Goal: Transaction & Acquisition: Subscribe to service/newsletter

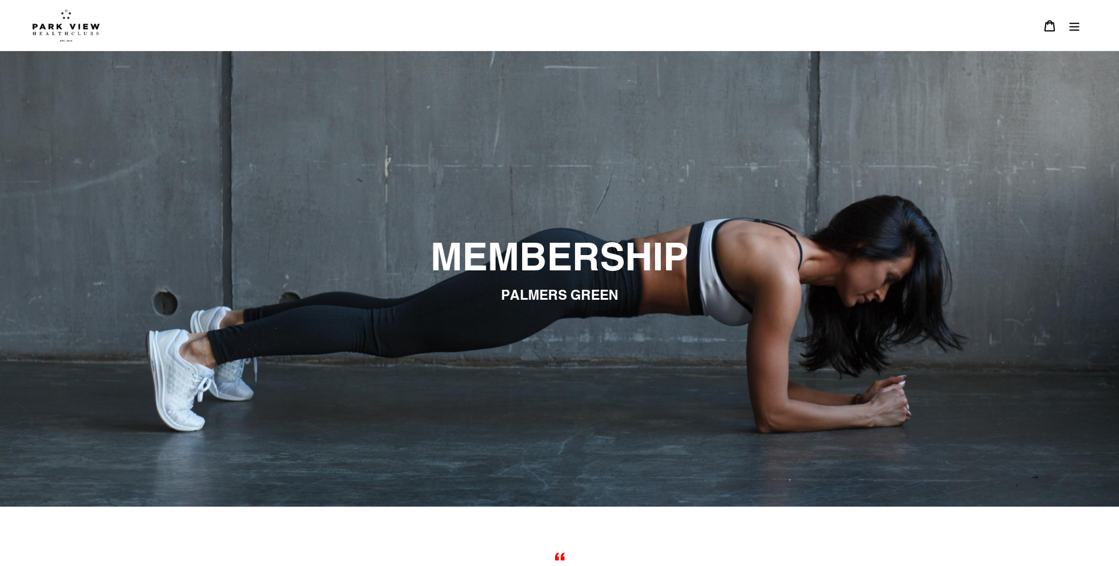
click at [76, 29] on img at bounding box center [66, 25] width 68 height 33
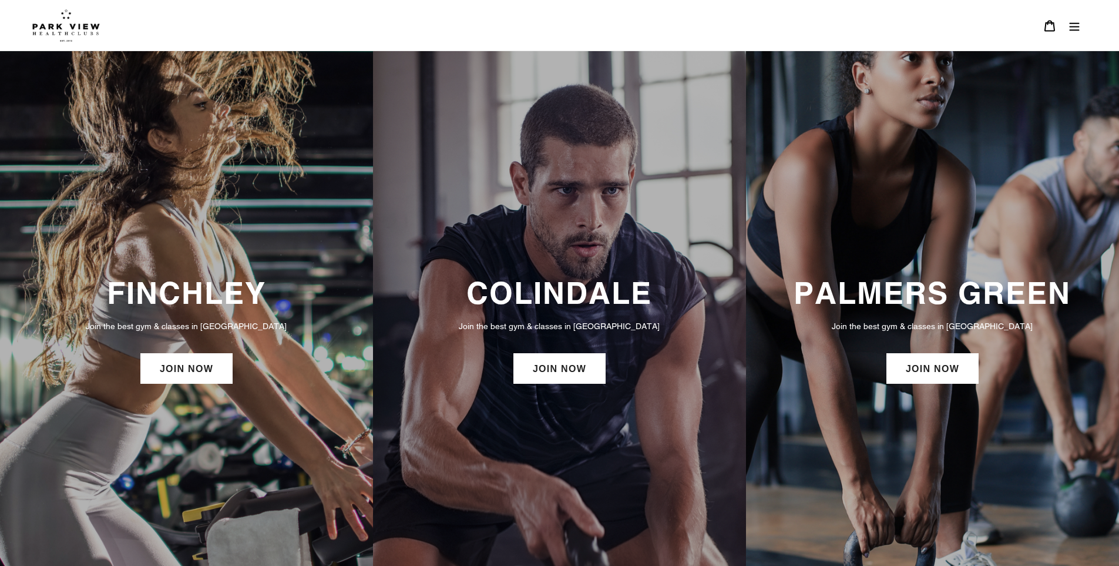
drag, startPoint x: 1053, startPoint y: 308, endPoint x: 1050, endPoint y: 303, distance: 6.6
click at [1052, 303] on h3 "PALMERS GREEN" at bounding box center [933, 293] width 350 height 36
click at [943, 361] on link "JOIN NOW" at bounding box center [932, 368] width 92 height 31
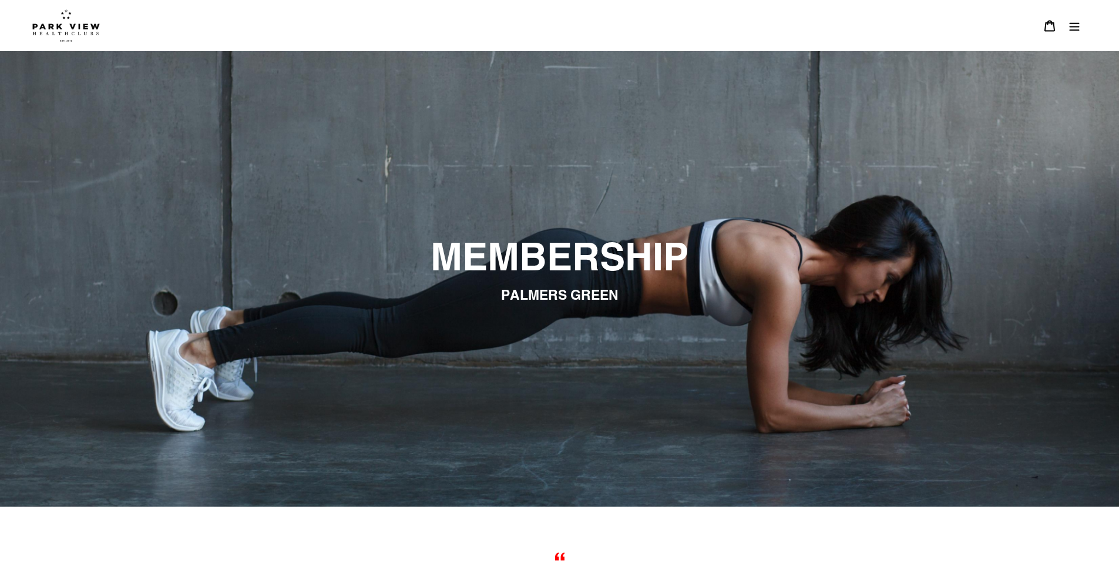
click at [1066, 25] on button "Menu" at bounding box center [1074, 25] width 25 height 25
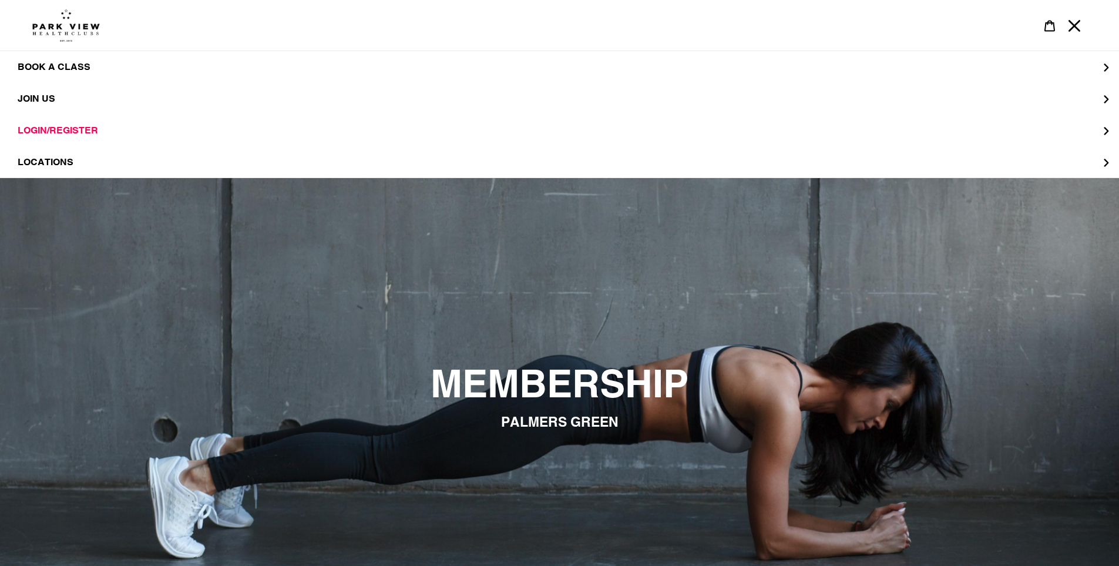
click at [1070, 26] on icon "Menu" at bounding box center [1075, 26] width 12 height 12
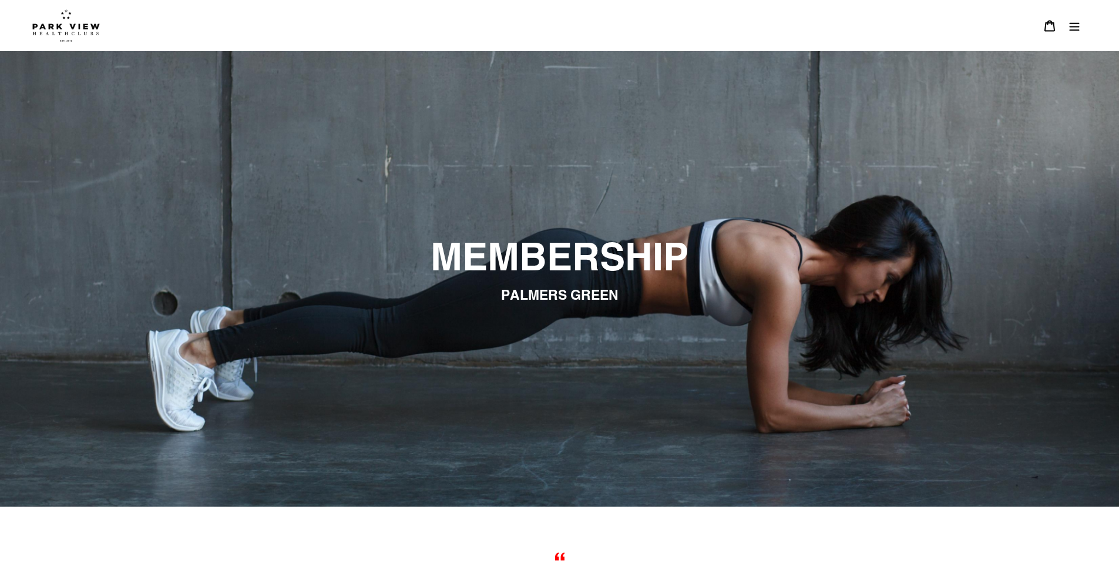
click at [1083, 25] on button "Menu" at bounding box center [1074, 25] width 25 height 25
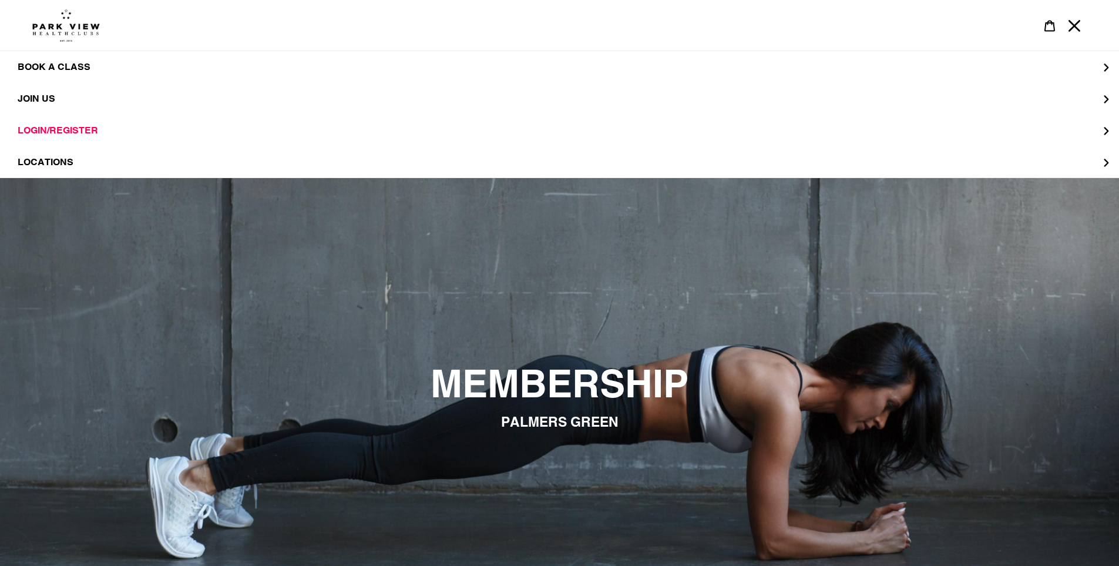
click at [760, 382] on h2 "MEMBERSHIP" at bounding box center [560, 384] width 640 height 46
click at [1075, 25] on icon "Menu" at bounding box center [1075, 26] width 12 height 12
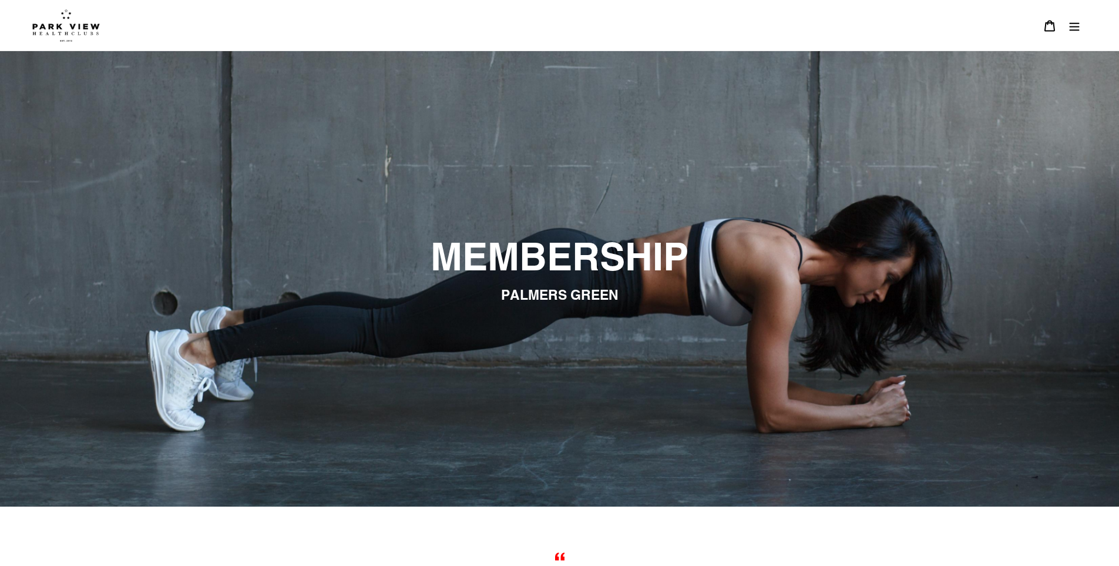
click at [63, 29] on img at bounding box center [66, 25] width 68 height 33
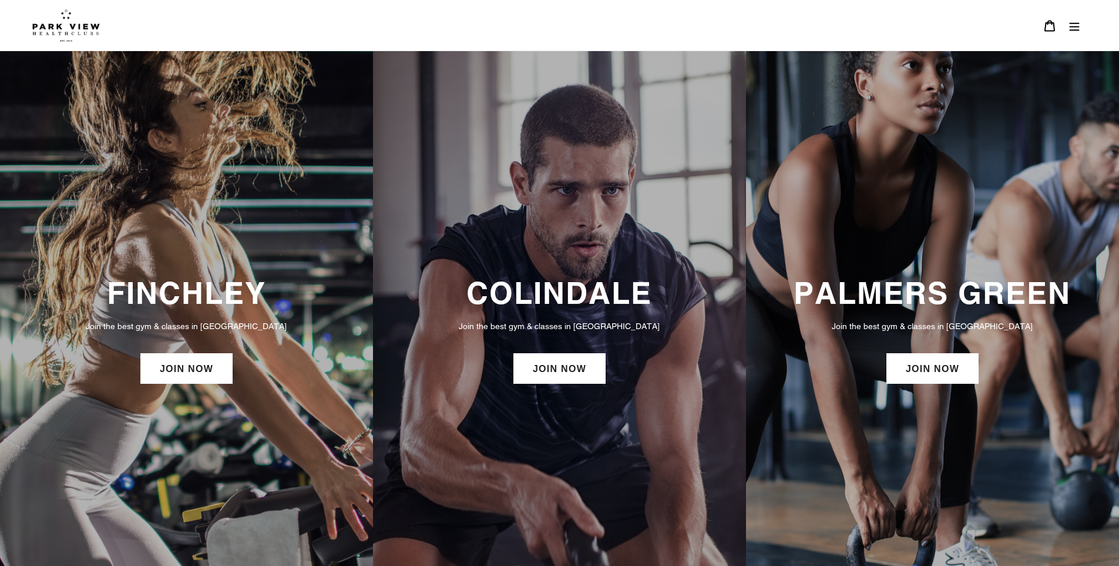
click at [70, 23] on img at bounding box center [66, 25] width 68 height 33
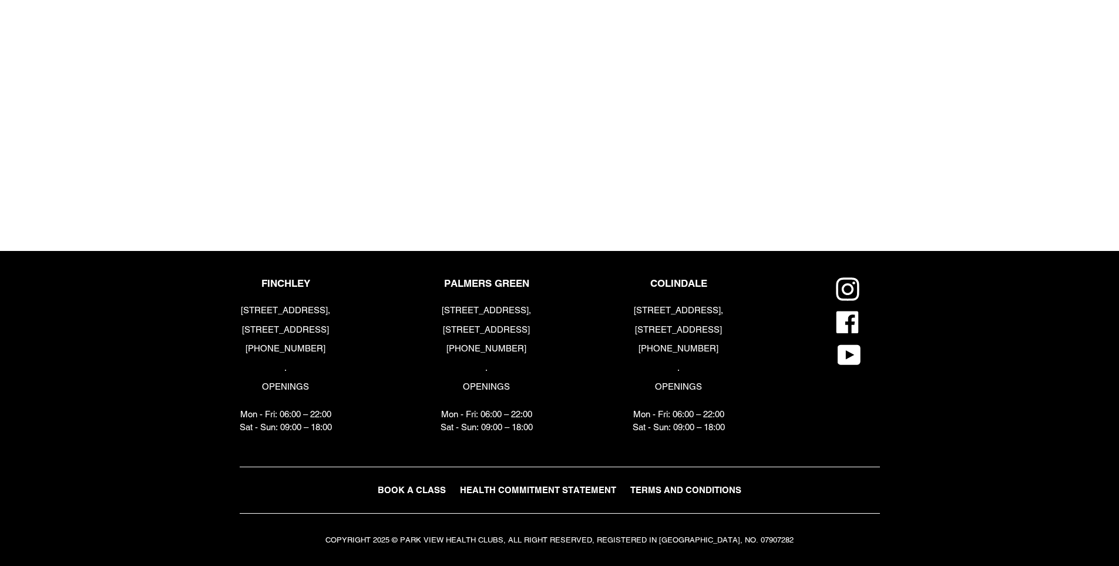
scroll to position [1422, 0]
